Goal: Information Seeking & Learning: Learn about a topic

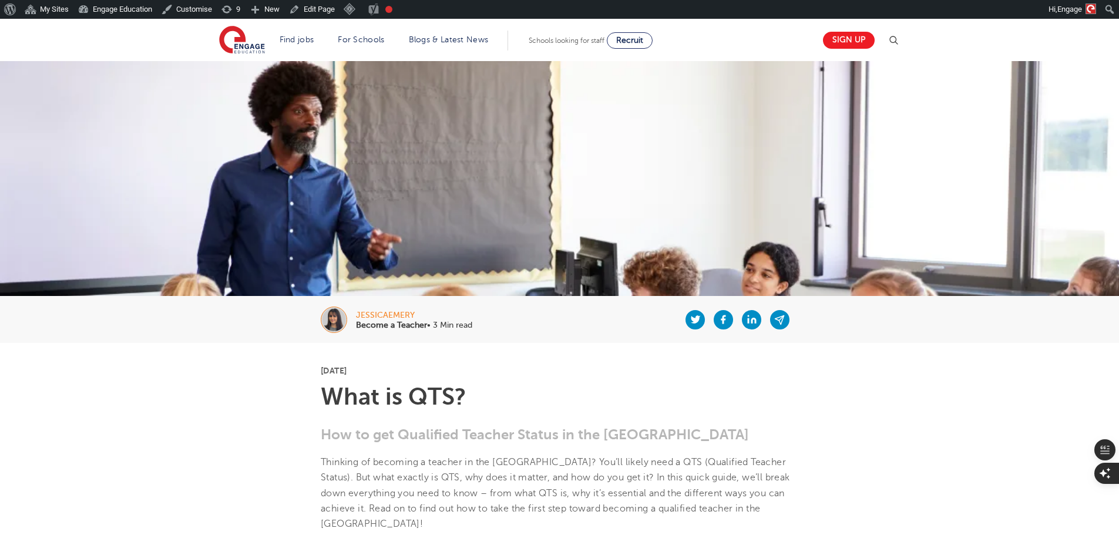
click at [899, 38] on img at bounding box center [893, 40] width 14 height 14
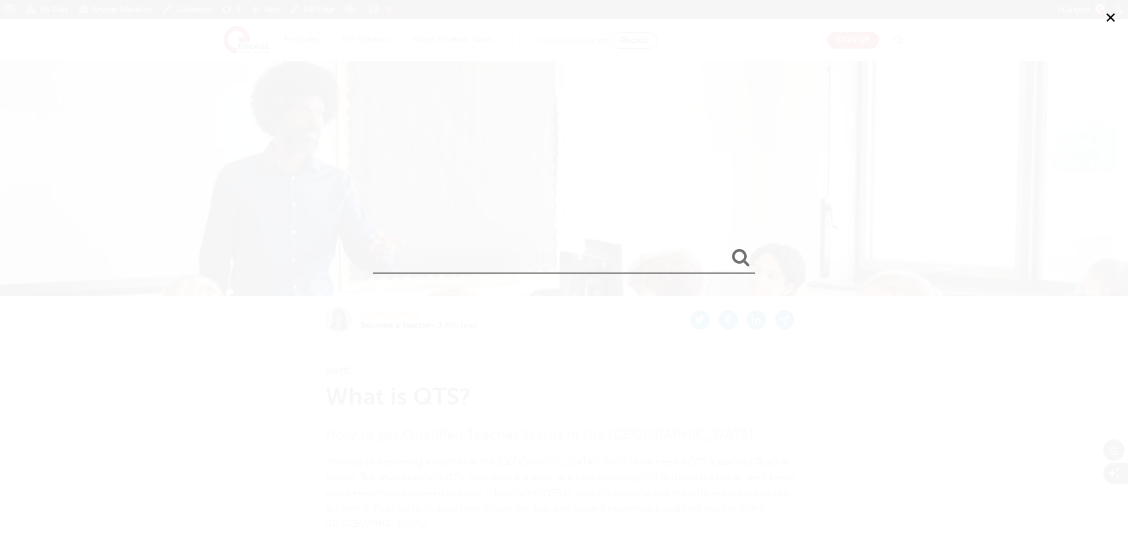
click at [572, 266] on input "search" at bounding box center [564, 255] width 382 height 38
type input "relocation apps"
click at [727, 247] on button "submit" at bounding box center [741, 258] width 28 height 22
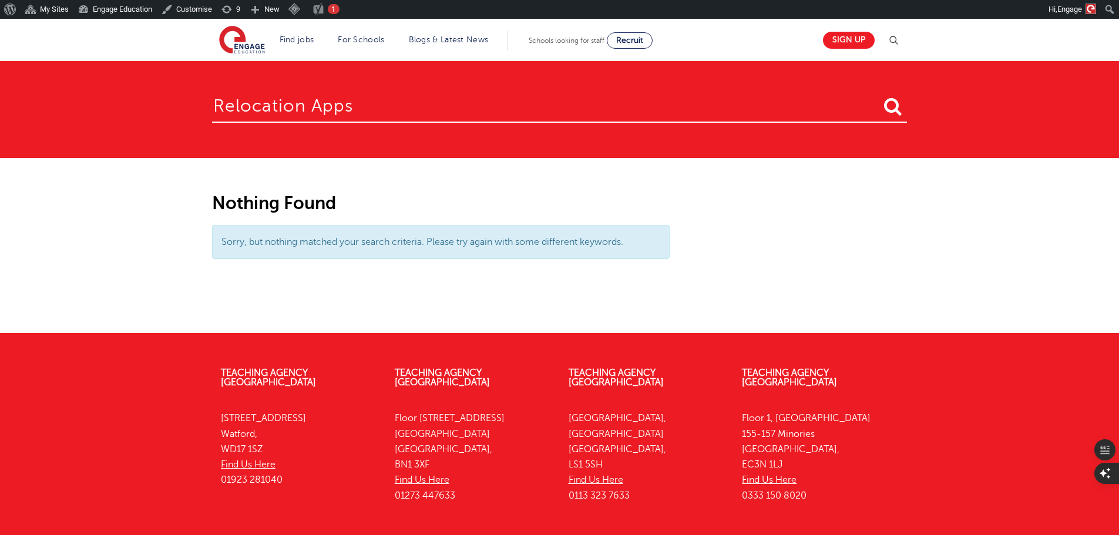
click at [407, 100] on input "relocation apps" at bounding box center [559, 104] width 695 height 38
type input "relocation"
click at [879, 96] on button "submit" at bounding box center [893, 107] width 28 height 22
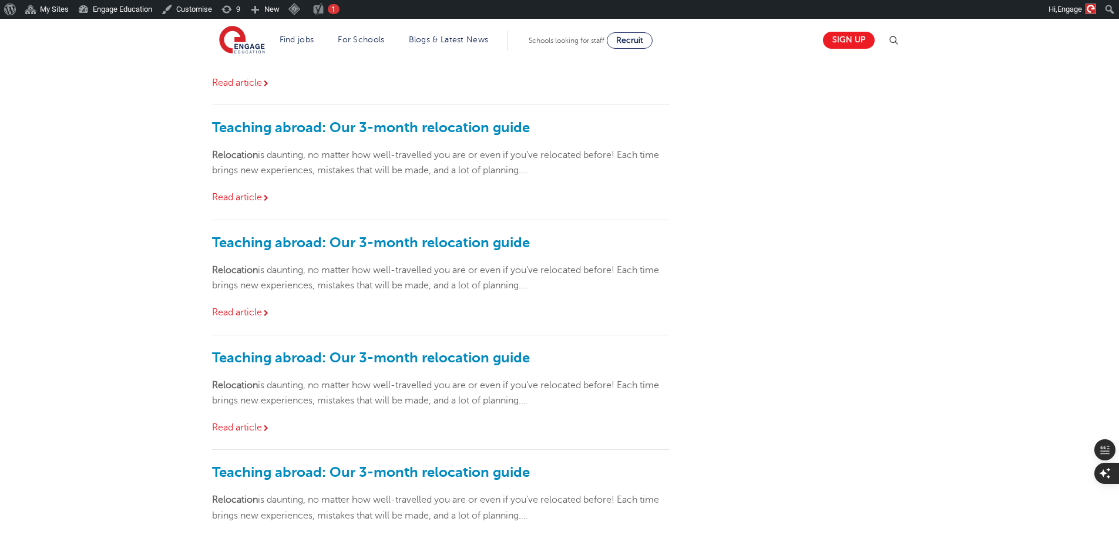
click at [634, 199] on div "Teaching abroad: Our 3-month relocation guide Relocation is daunting, no matter…" at bounding box center [441, 162] width 458 height 115
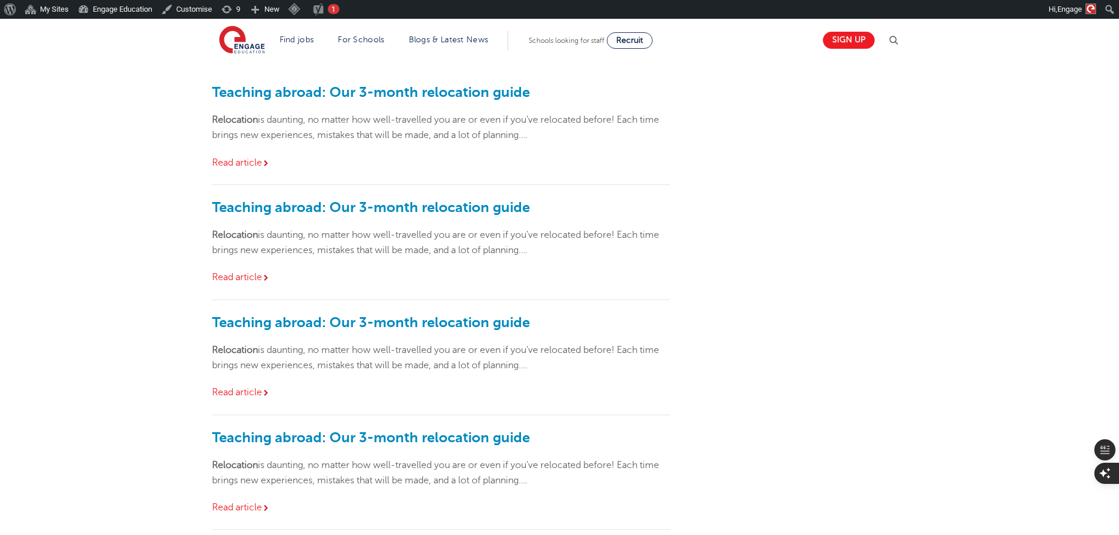
scroll to position [117, 0]
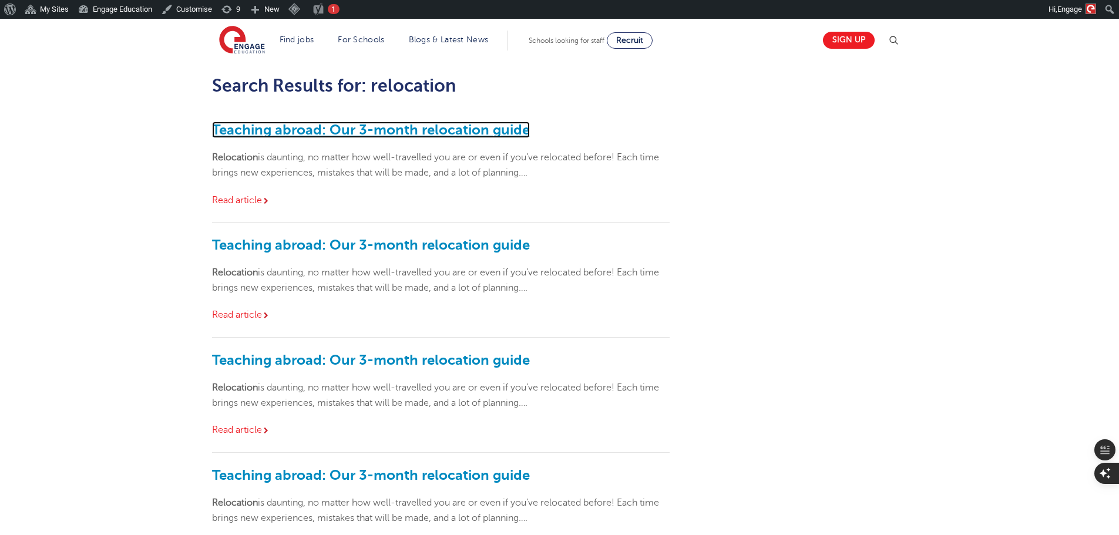
drag, startPoint x: 488, startPoint y: 125, endPoint x: 511, endPoint y: 133, distance: 24.3
click at [510, 129] on link "Teaching abroad: Our 3-month relocation guide" at bounding box center [371, 130] width 318 height 16
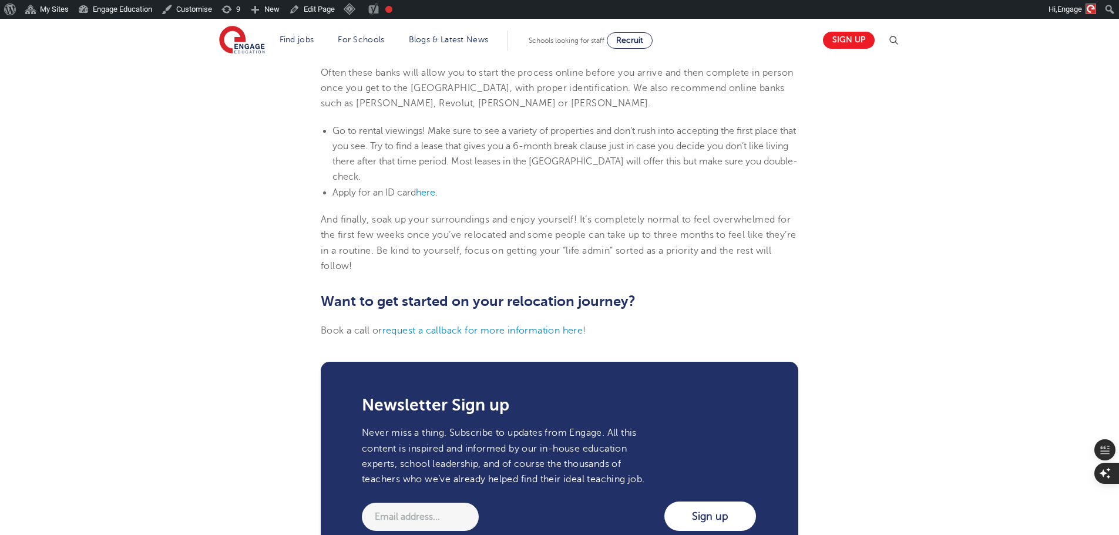
scroll to position [1057, 0]
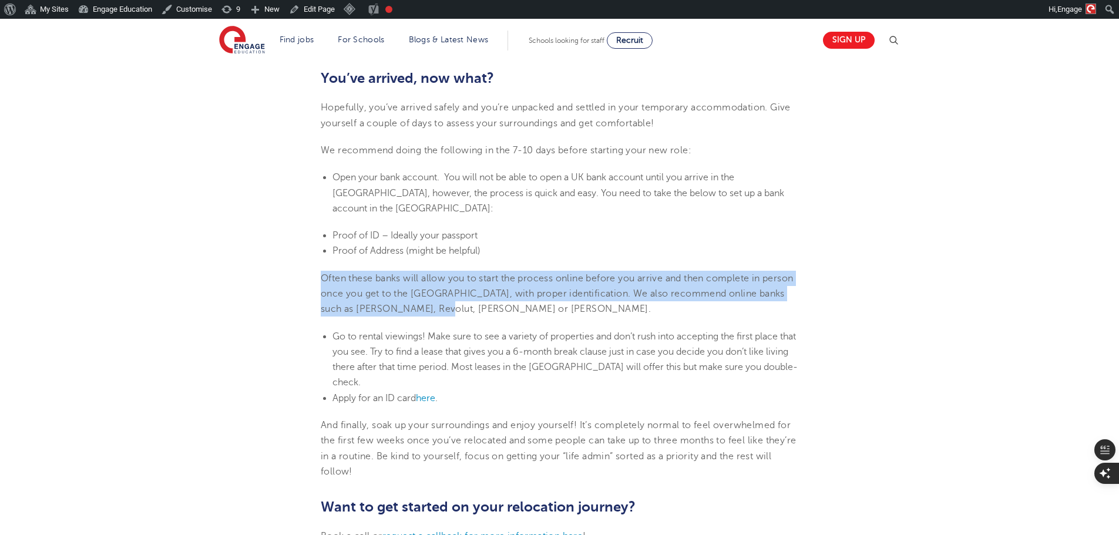
drag, startPoint x: 479, startPoint y: 281, endPoint x: 298, endPoint y: 246, distance: 184.3
click at [298, 246] on section "15th May 2025 Teaching abroad: Our 3-month relocation guide Relocation is daunt…" at bounding box center [559, 55] width 713 height 1539
click at [314, 240] on body "Find jobs All vacancies We have one of the UK's largest database. and with hund…" at bounding box center [559, 520] width 1119 height 3118
click at [636, 273] on span "Often these banks will allow you to start the process online before you arrive …" at bounding box center [557, 294] width 472 height 42
drag, startPoint x: 474, startPoint y: 283, endPoint x: 322, endPoint y: 254, distance: 154.8
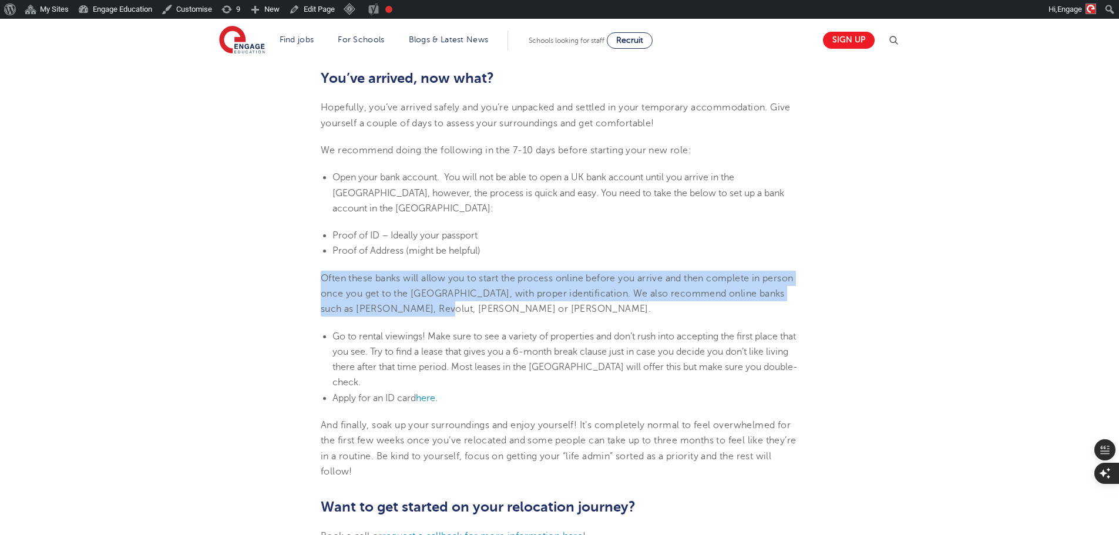
click at [322, 271] on p "Often these banks will allow you to start the process online before you arrive …" at bounding box center [560, 294] width 478 height 46
click at [710, 273] on span "Often these banks will allow you to start the process online before you arrive …" at bounding box center [557, 294] width 472 height 42
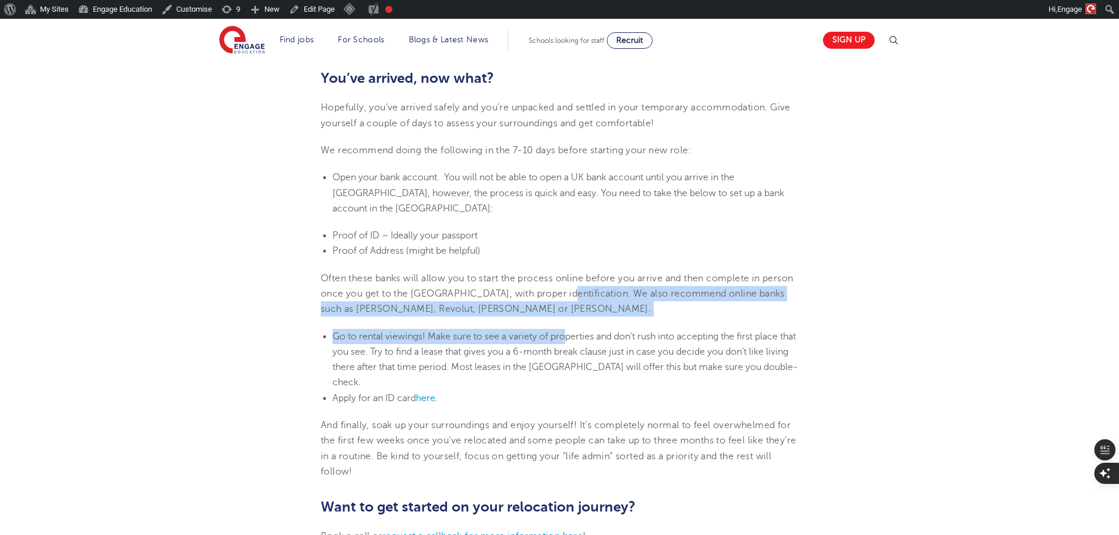
drag, startPoint x: 589, startPoint y: 264, endPoint x: 570, endPoint y: 287, distance: 29.6
click at [570, 287] on section "15th May 2025 Teaching abroad: Our 3-month relocation guide Relocation is daunt…" at bounding box center [559, 55] width 713 height 1539
click at [440, 274] on span "Often these banks will allow you to start the process online before you arrive …" at bounding box center [557, 294] width 472 height 42
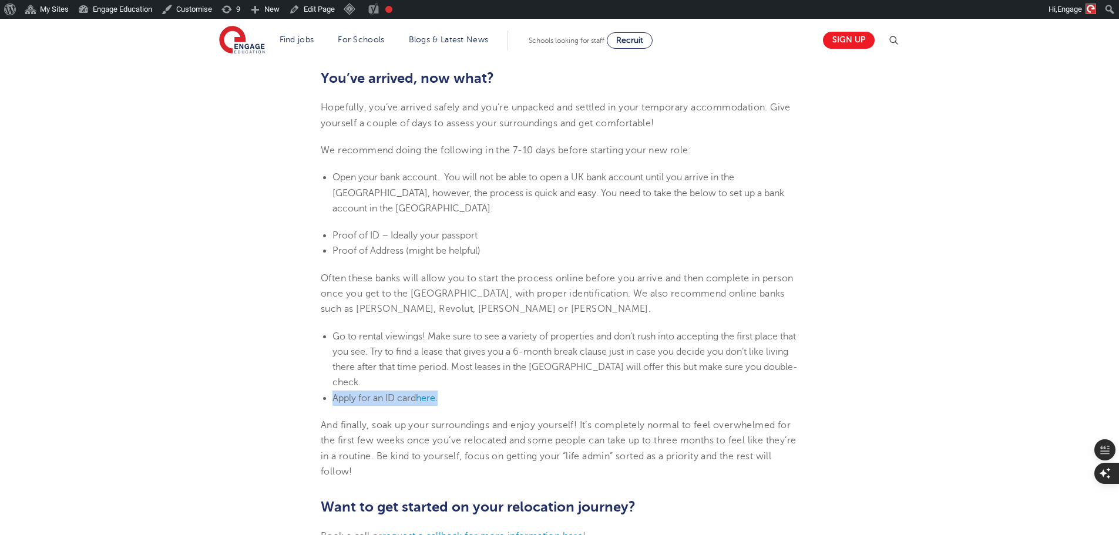
drag, startPoint x: 327, startPoint y: 354, endPoint x: 448, endPoint y: 358, distance: 120.5
click at [448, 358] on ul "Go to rental viewings! Make sure to see a variety of properties and don’t rush …" at bounding box center [560, 367] width 478 height 77
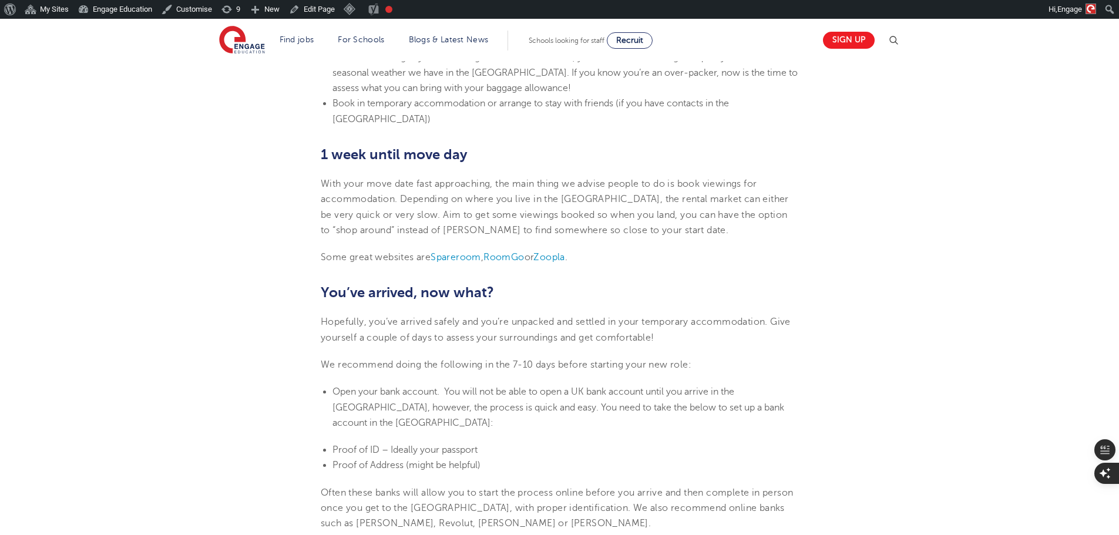
scroll to position [822, 0]
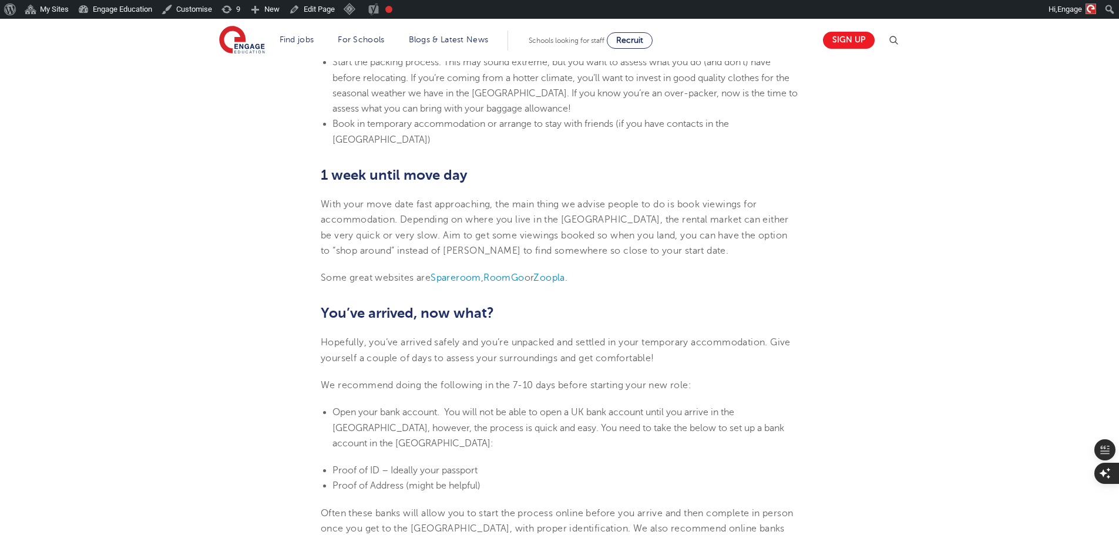
drag, startPoint x: 623, startPoint y: 253, endPoint x: 322, endPoint y: 268, distance: 301.2
click at [322, 268] on section "15th May 2025 Teaching abroad: Our 3-month relocation guide Relocation is daunt…" at bounding box center [559, 290] width 713 height 1539
